Goal: Task Accomplishment & Management: Manage account settings

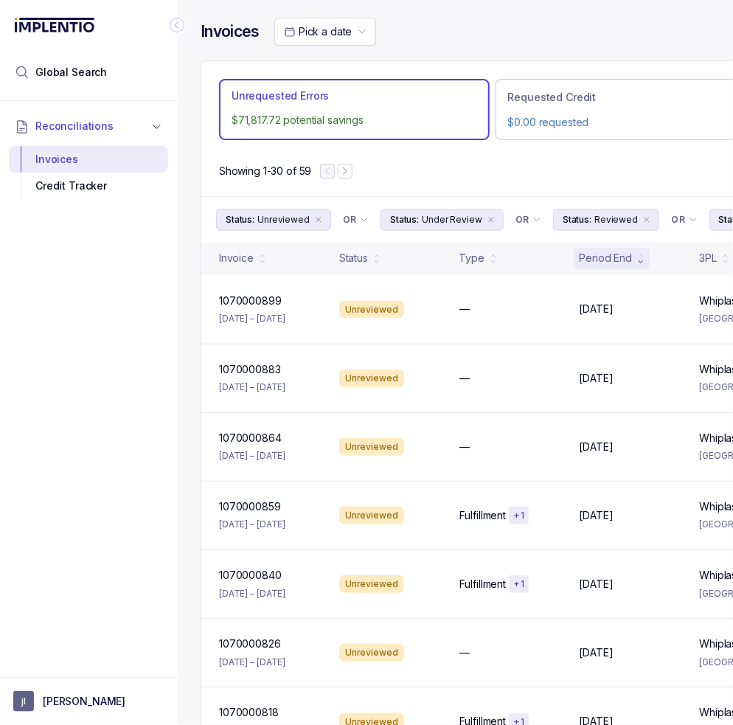
click at [175, 26] on icon "Collapse Icon" at bounding box center [177, 25] width 4 height 7
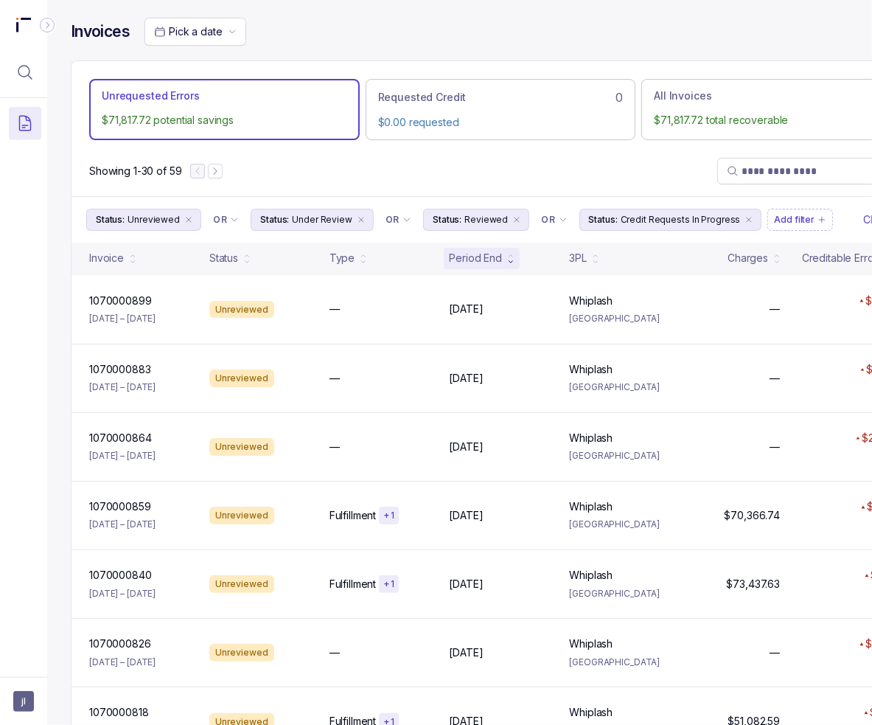
click at [525, 166] on div "Showing 1-30 of 59" at bounding box center [501, 171] width 858 height 50
click at [27, 698] on span "jl" at bounding box center [23, 701] width 21 height 21
click at [13, 546] on div at bounding box center [23, 383] width 47 height 570
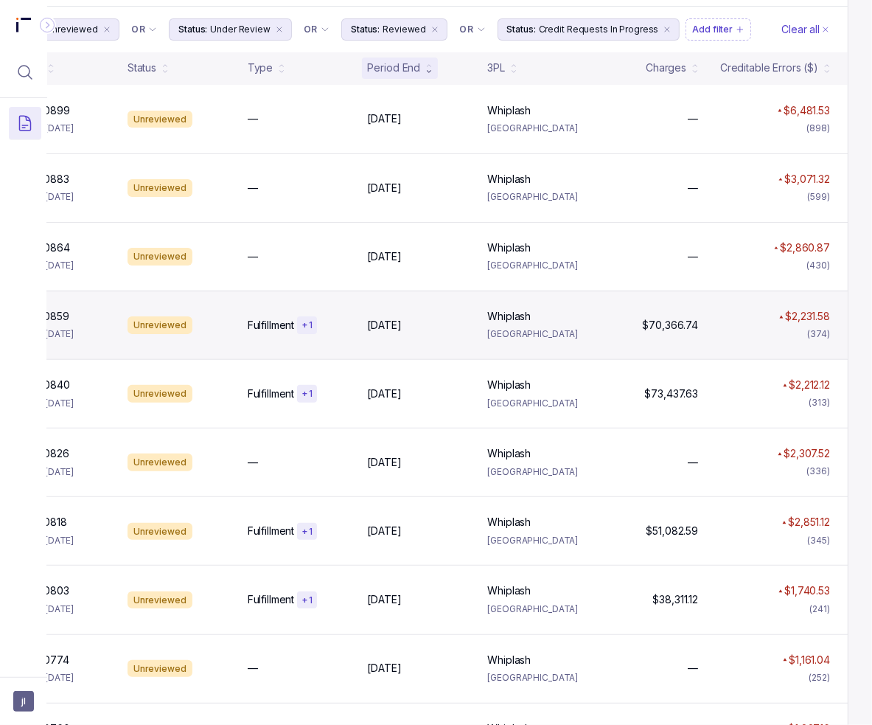
scroll to position [74, 93]
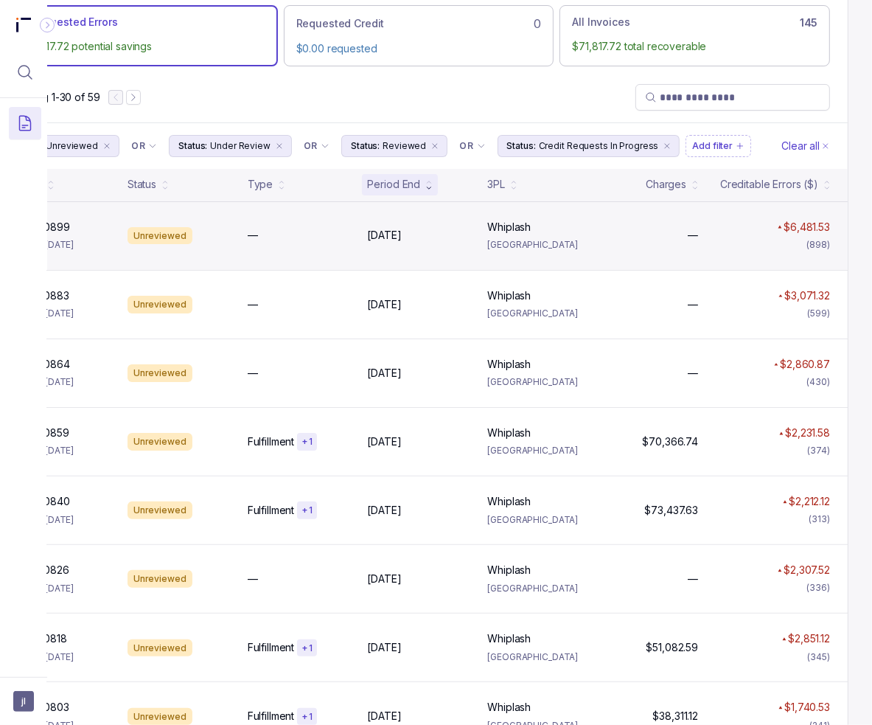
click at [732, 247] on div "$6,481.53 (898)" at bounding box center [773, 236] width 126 height 32
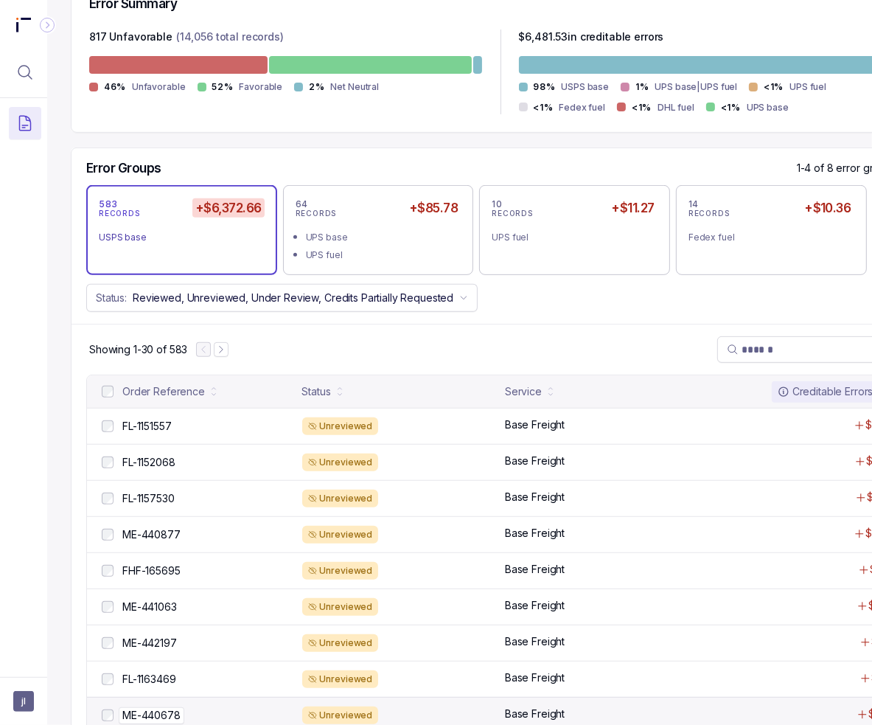
scroll to position [516, 0]
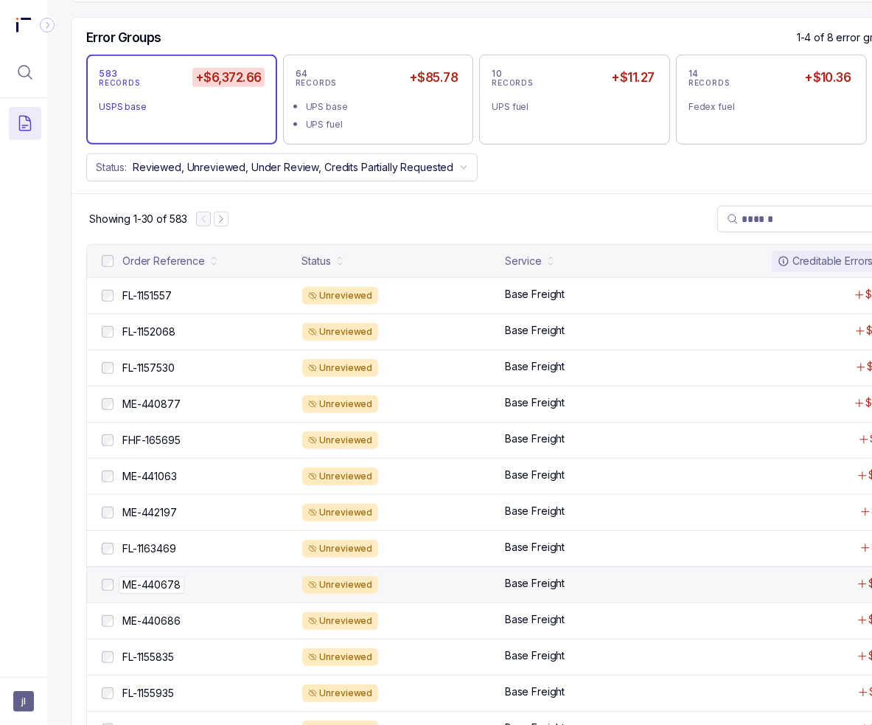
drag, startPoint x: 168, startPoint y: 595, endPoint x: 167, endPoint y: 586, distance: 8.9
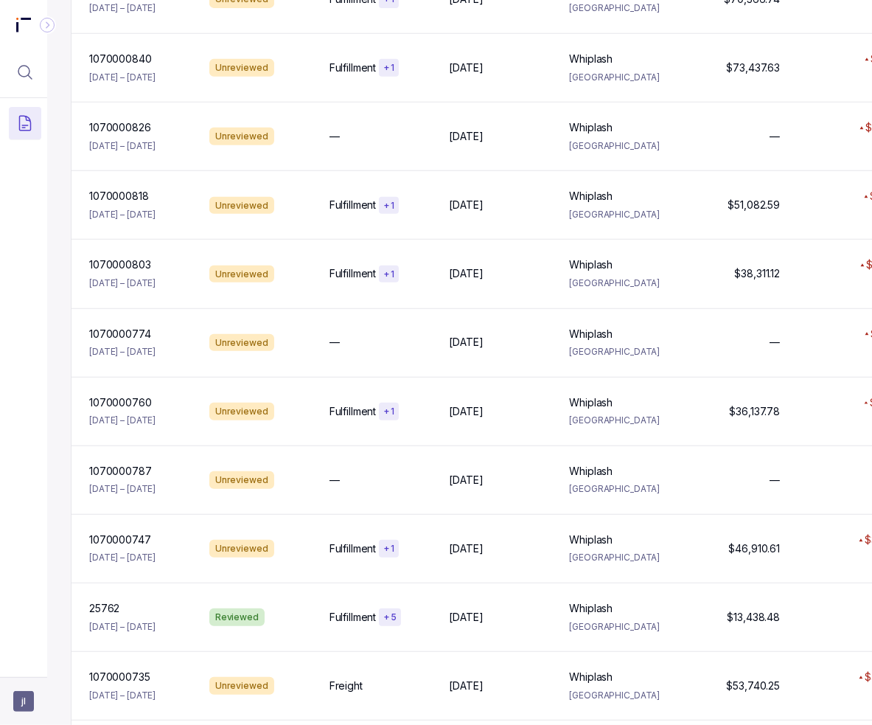
drag, startPoint x: 15, startPoint y: 698, endPoint x: 18, endPoint y: 687, distance: 11.4
click at [15, 698] on span "jl" at bounding box center [23, 701] width 21 height 21
click at [20, 677] on div "Logout" at bounding box center [88, 670] width 140 height 18
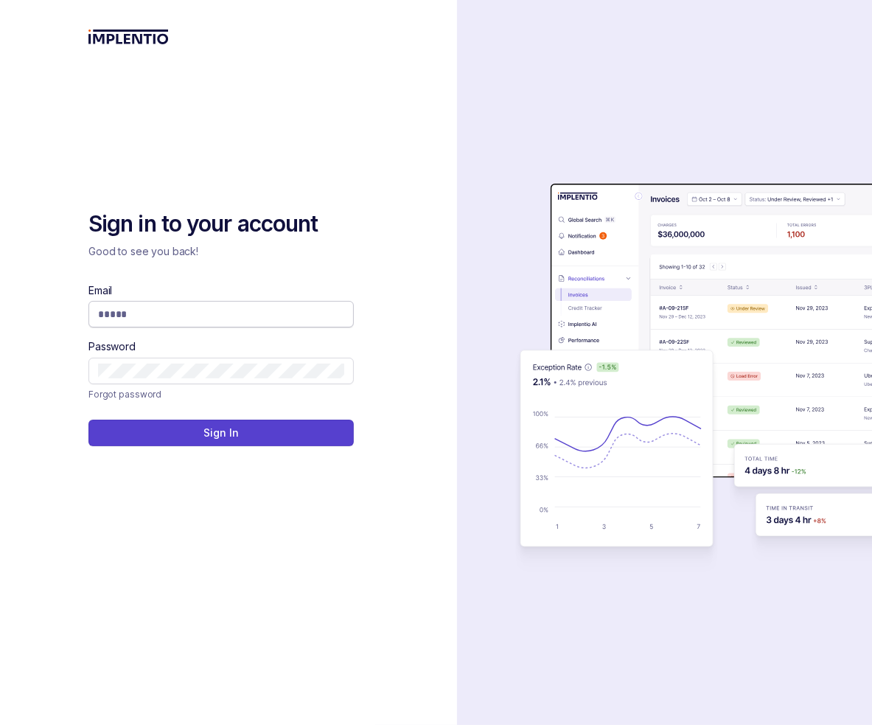
click at [156, 310] on input "Email" at bounding box center [221, 314] width 246 height 15
type input "**********"
